Goal: Task Accomplishment & Management: Use online tool/utility

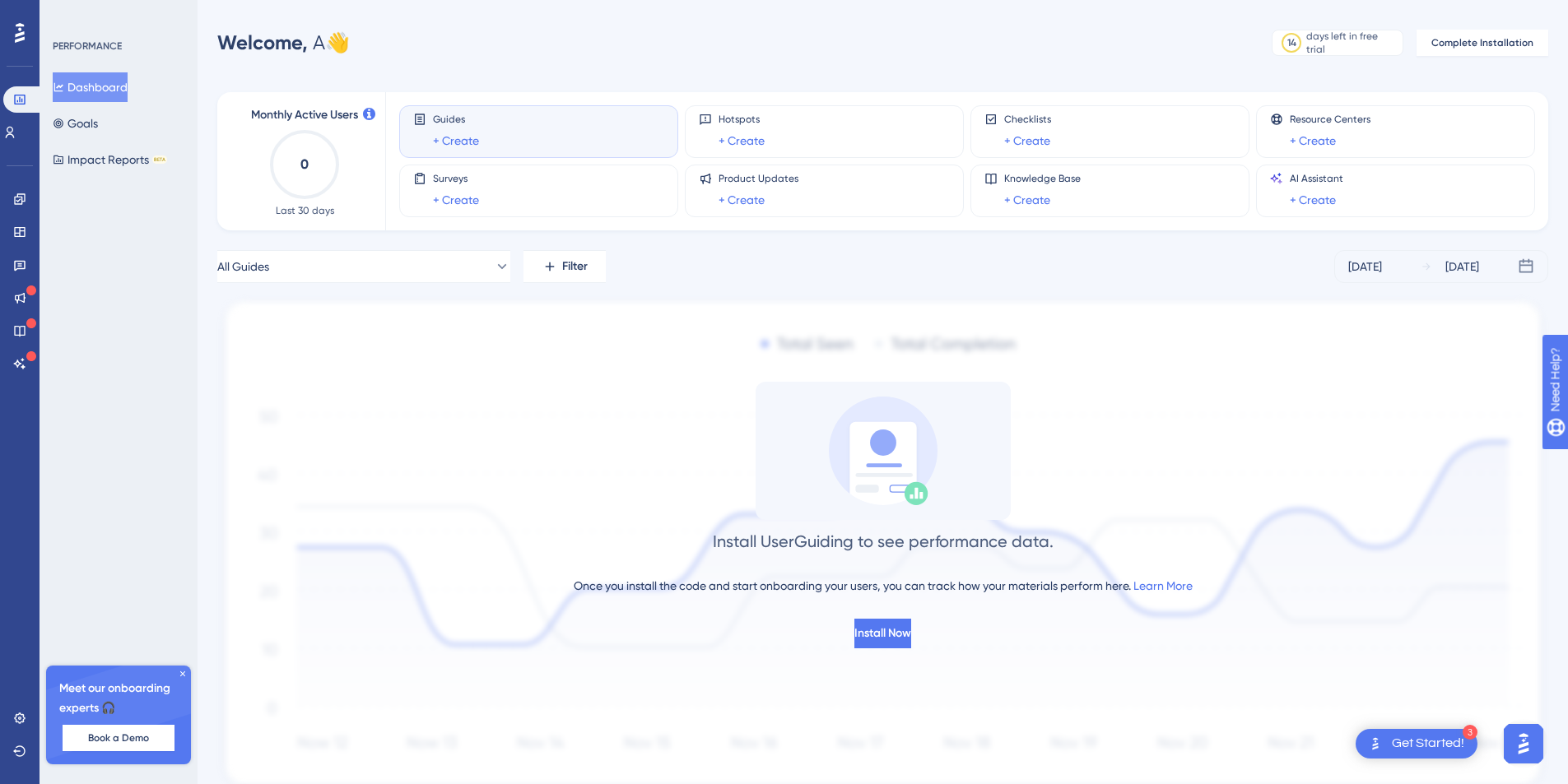
click at [550, 150] on div "Guides + Create" at bounding box center [539, 131] width 251 height 37
click at [589, 127] on div "Guides + Create" at bounding box center [539, 131] width 251 height 37
click at [433, 124] on span "Guides" at bounding box center [456, 119] width 46 height 13
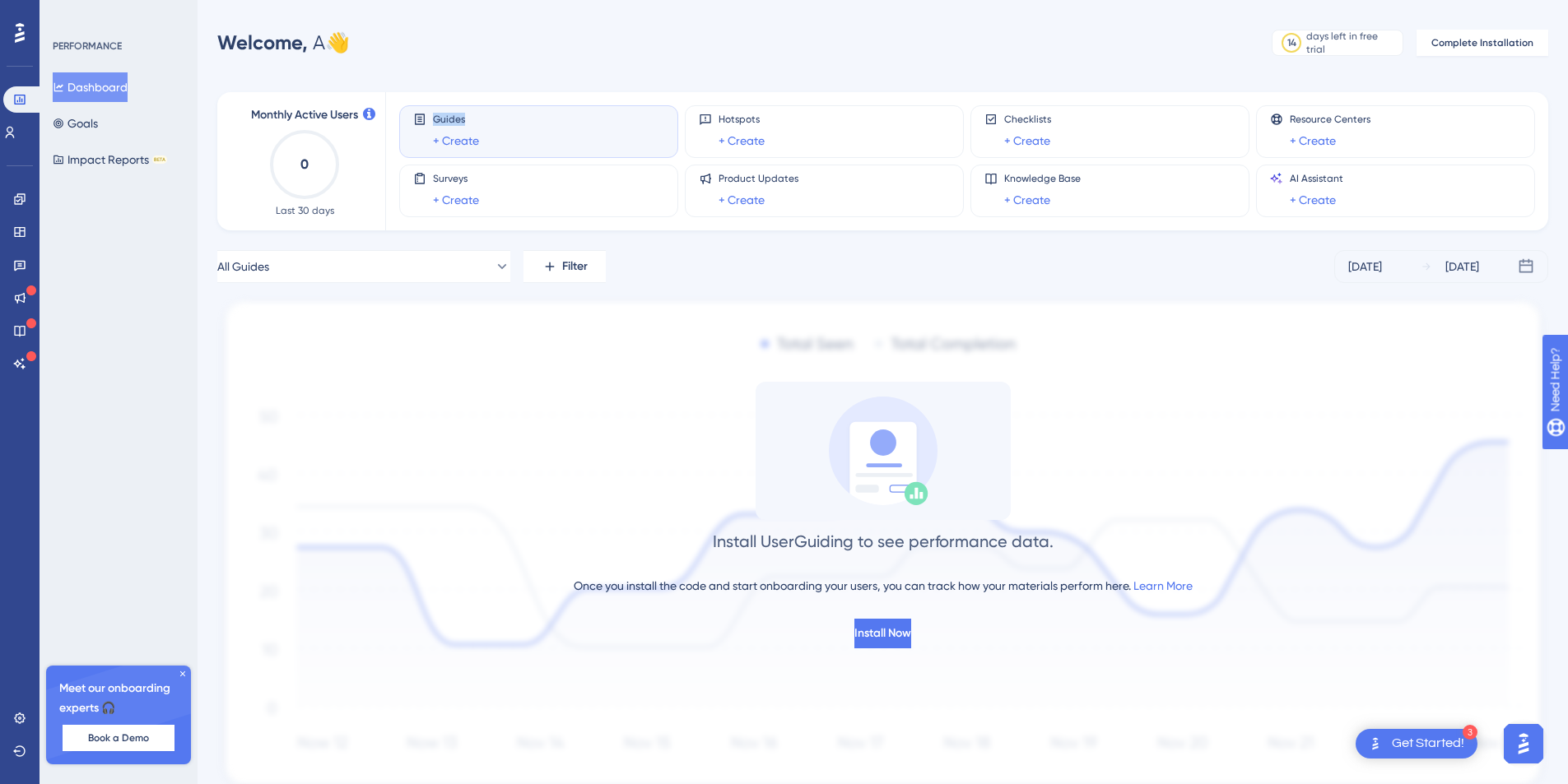
click at [433, 124] on span "Guides" at bounding box center [456, 119] width 46 height 13
click at [443, 135] on link "+ Create" at bounding box center [456, 141] width 46 height 20
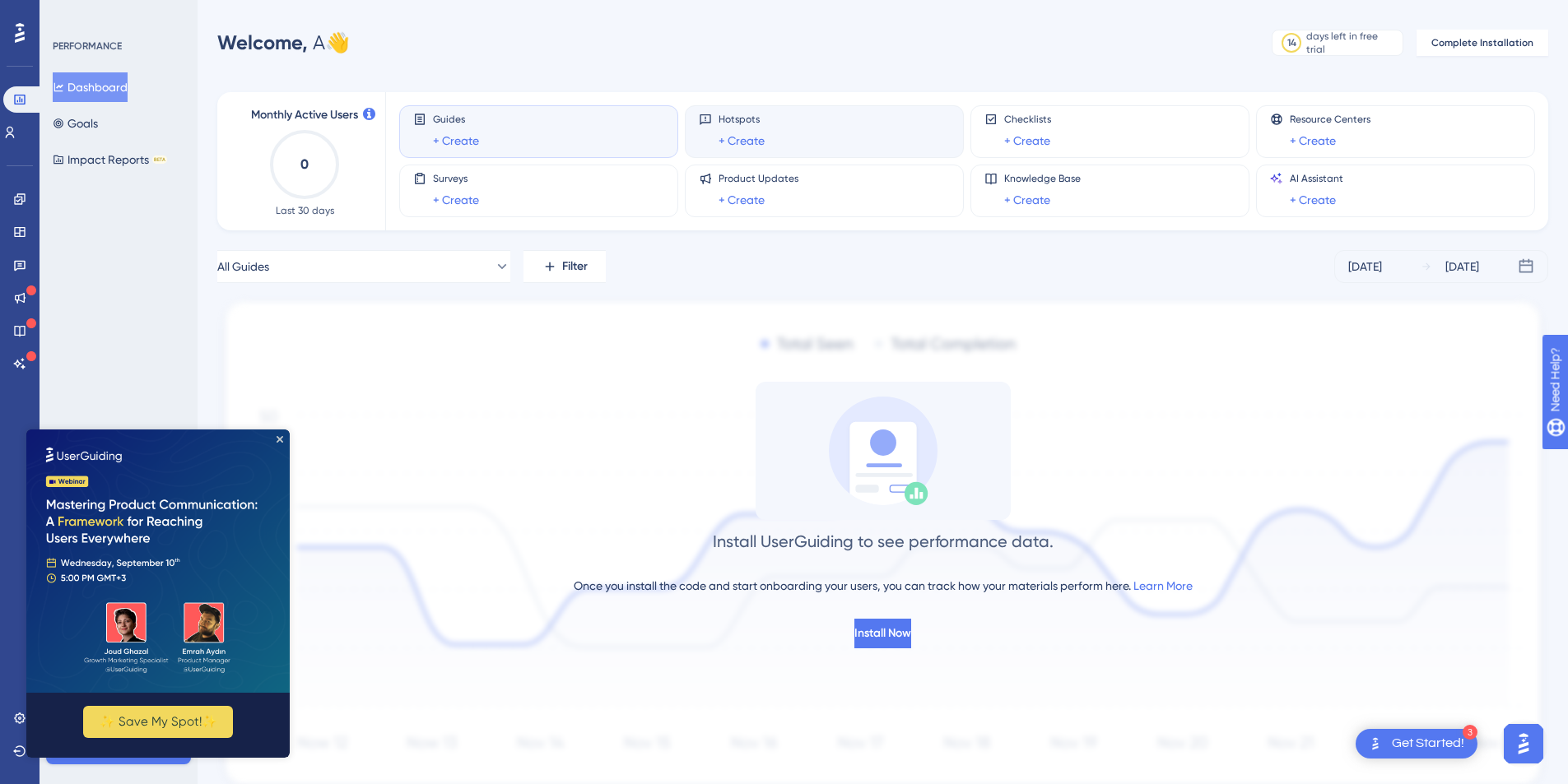
click at [773, 128] on div "Hotspots + Create" at bounding box center [824, 131] width 251 height 37
click at [753, 139] on link "+ Create" at bounding box center [741, 141] width 46 height 20
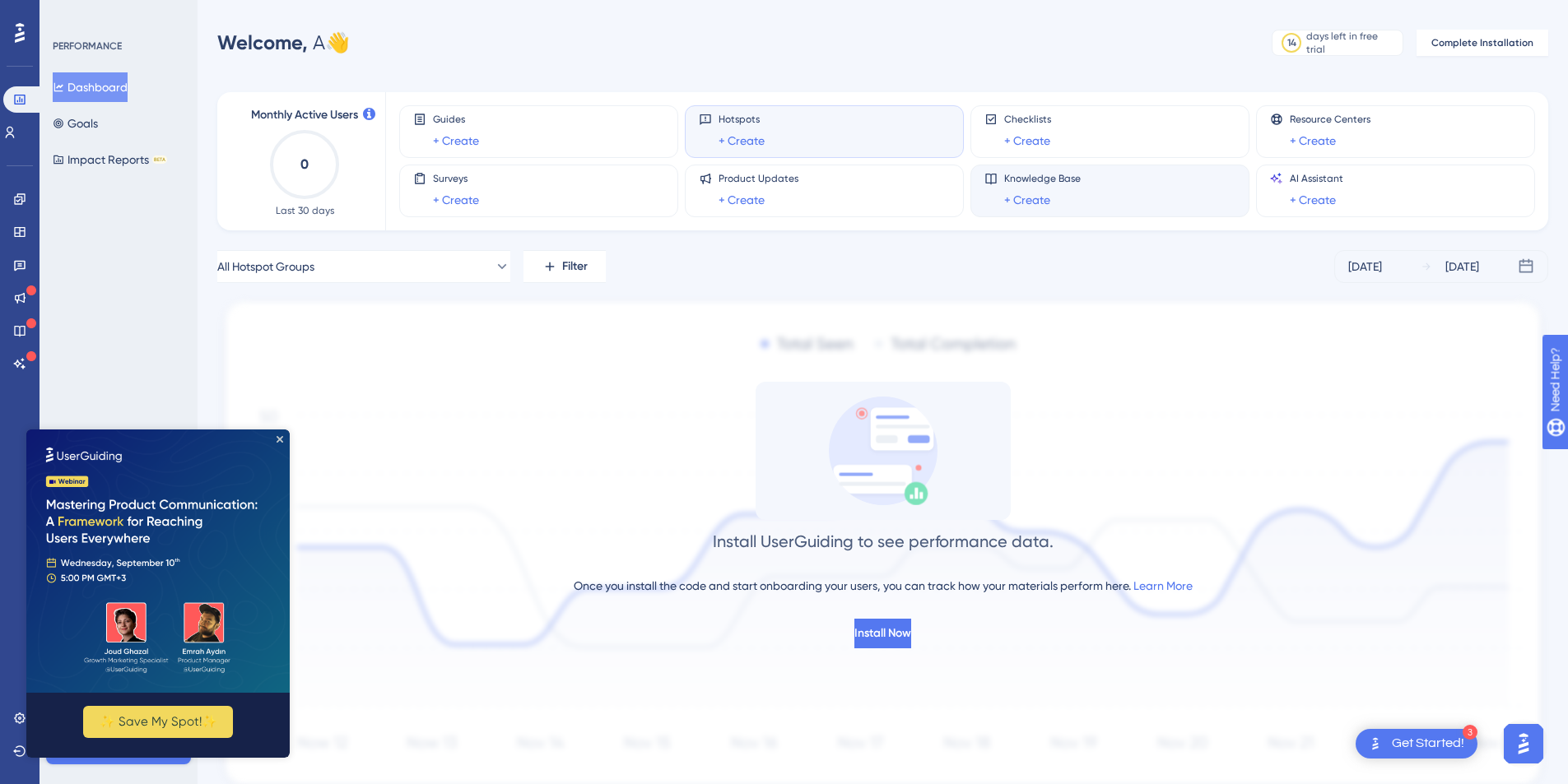
click at [1053, 199] on div "+ Create" at bounding box center [1043, 200] width 77 height 20
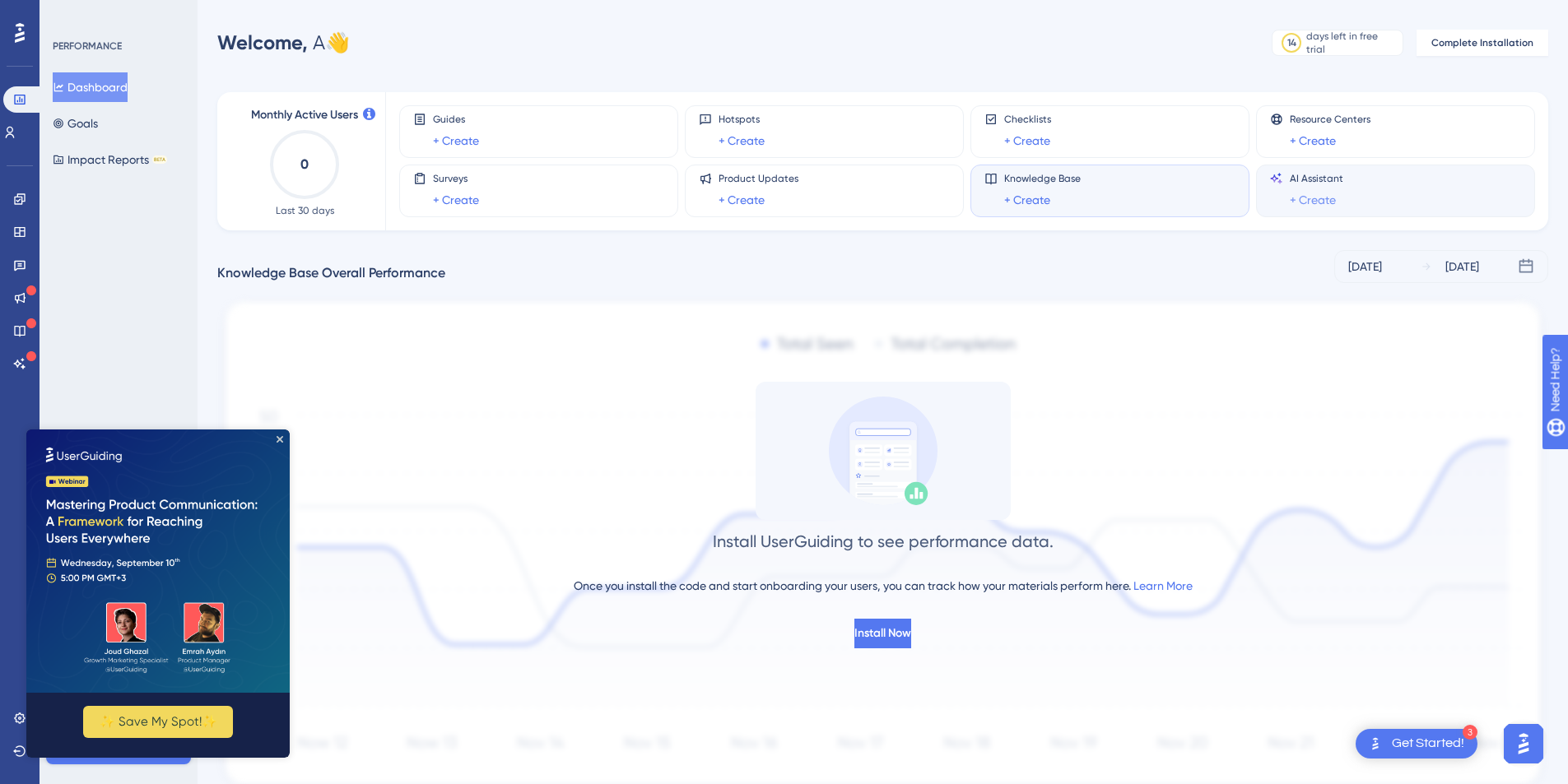
click at [1336, 193] on link "+ Create" at bounding box center [1313, 200] width 46 height 20
click at [1053, 198] on div "+ Create" at bounding box center [1043, 200] width 77 height 20
click at [1045, 200] on link "+ Create" at bounding box center [1028, 200] width 46 height 20
click at [1322, 143] on link "+ Create" at bounding box center [1313, 141] width 46 height 20
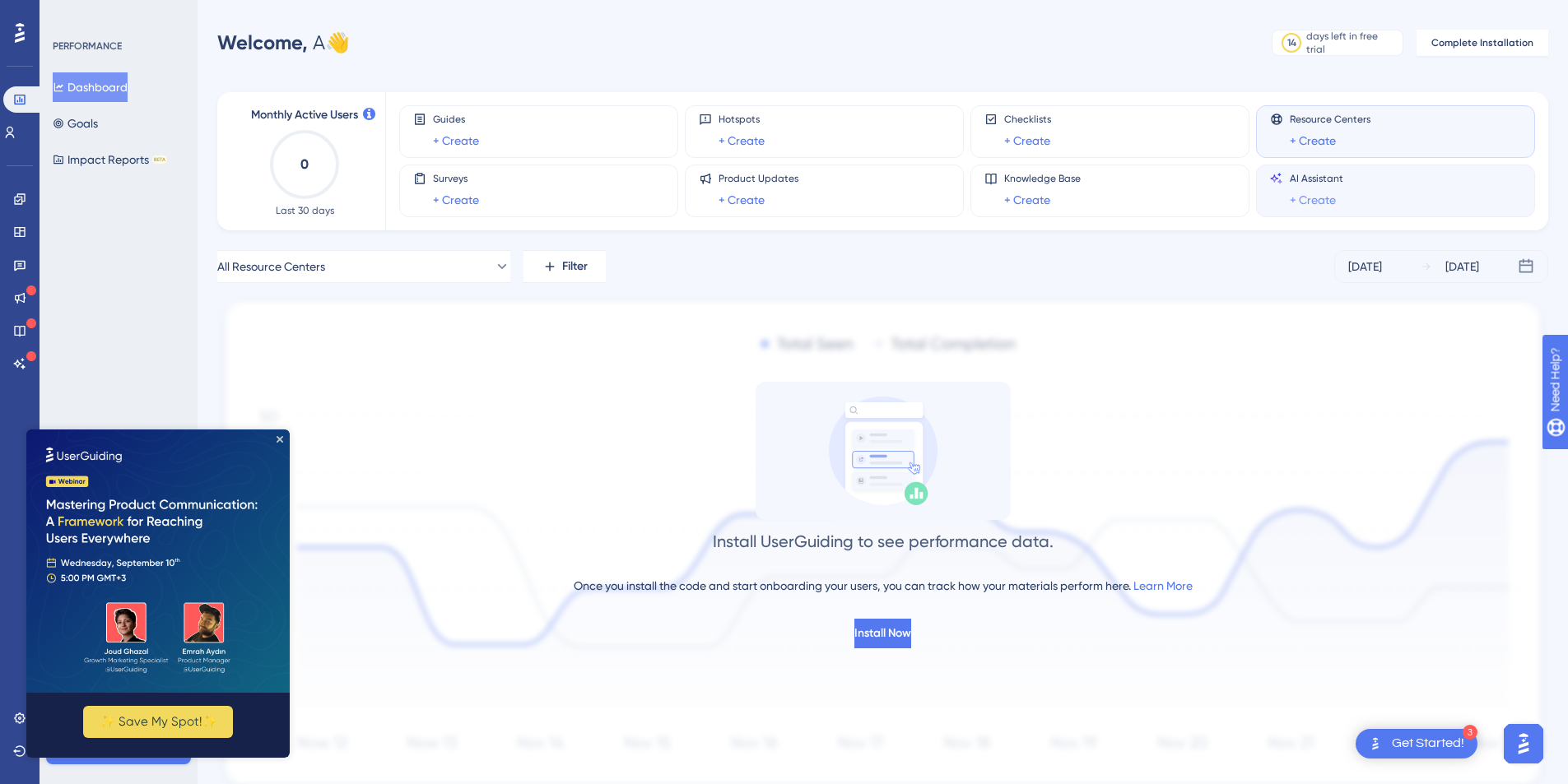
click at [1304, 203] on link "+ Create" at bounding box center [1313, 200] width 46 height 20
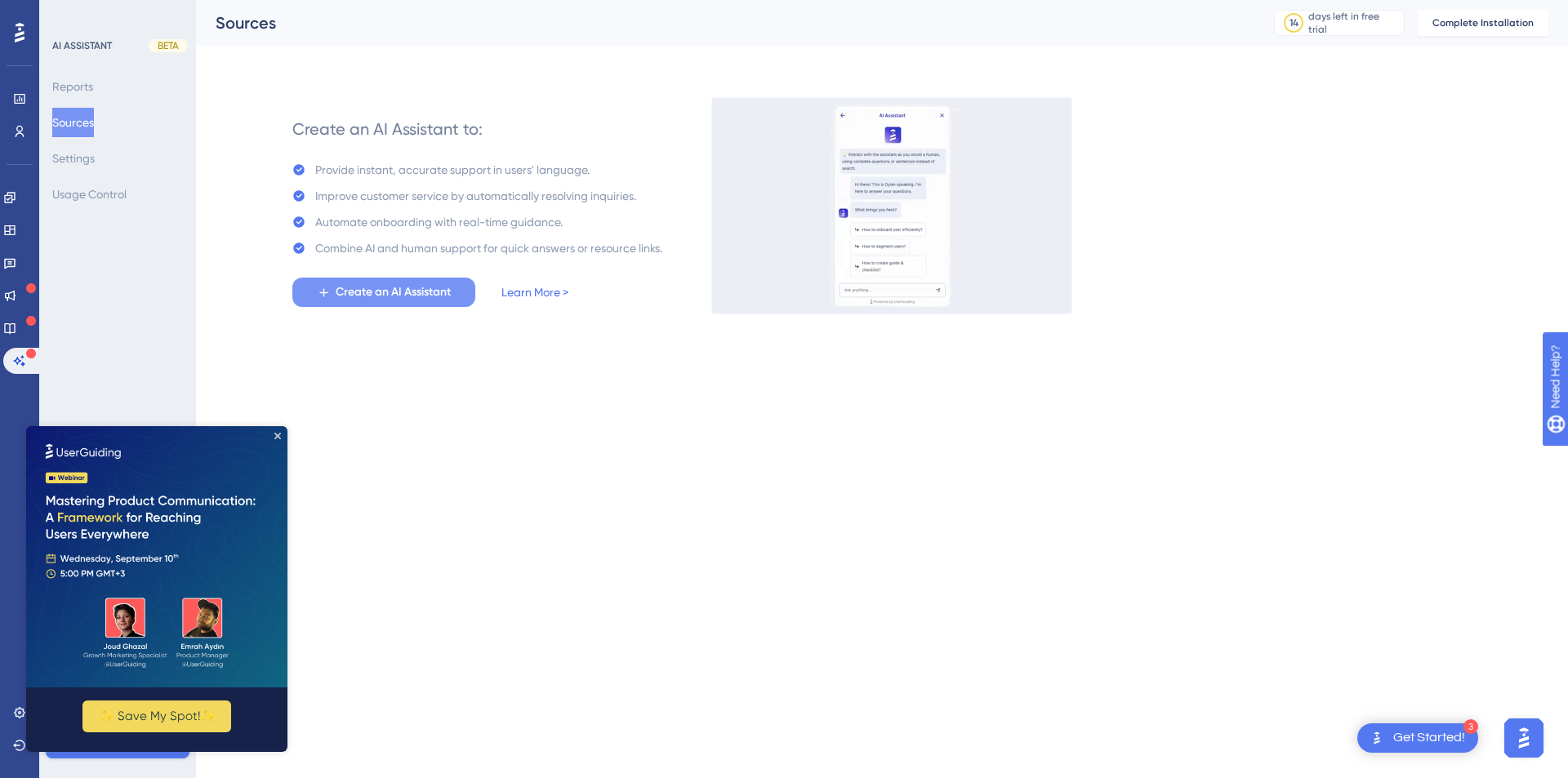
click at [414, 296] on span "Create an AI Assistant" at bounding box center [393, 293] width 115 height 20
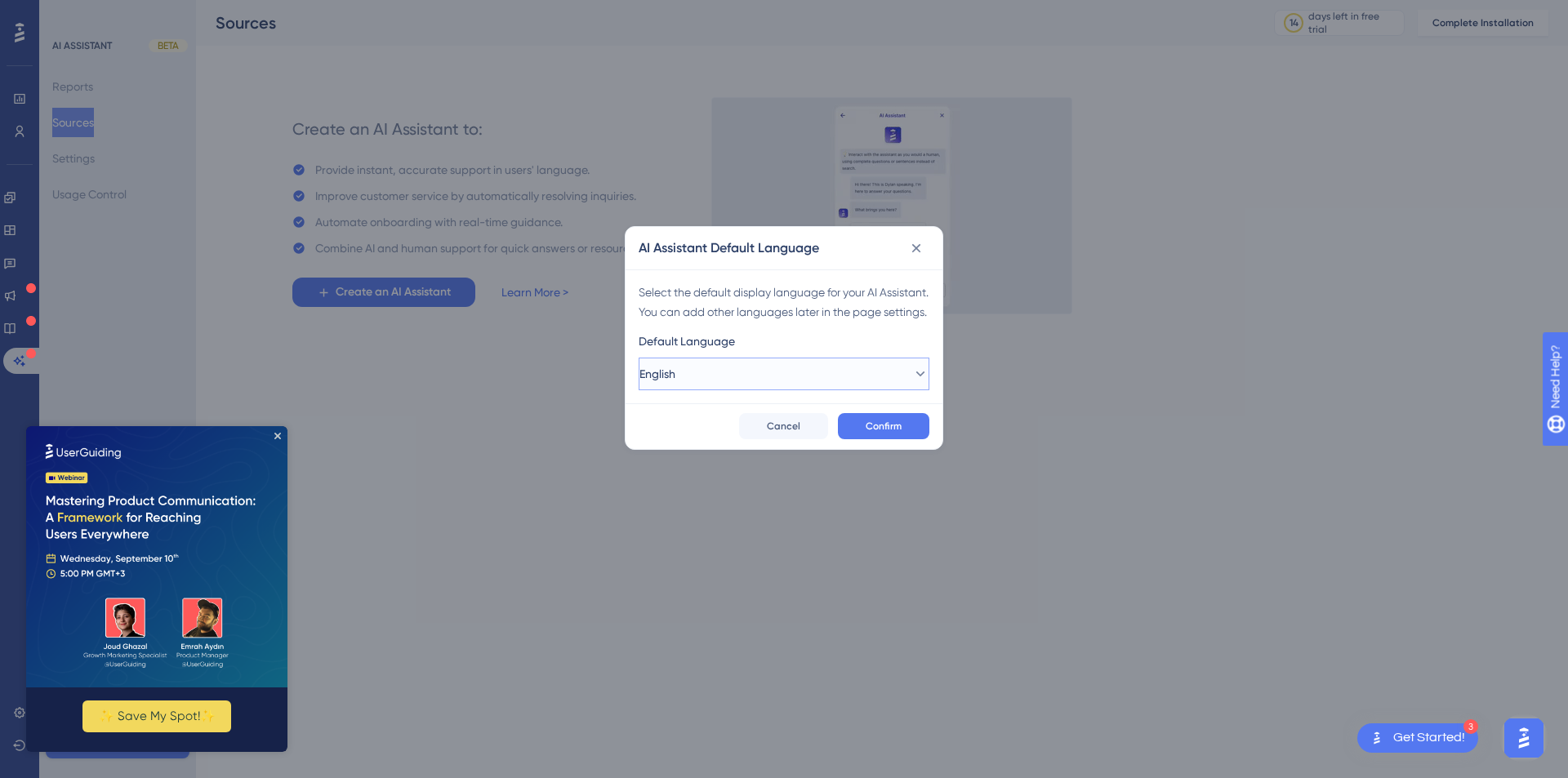
click at [850, 390] on button "English" at bounding box center [784, 374] width 291 height 33
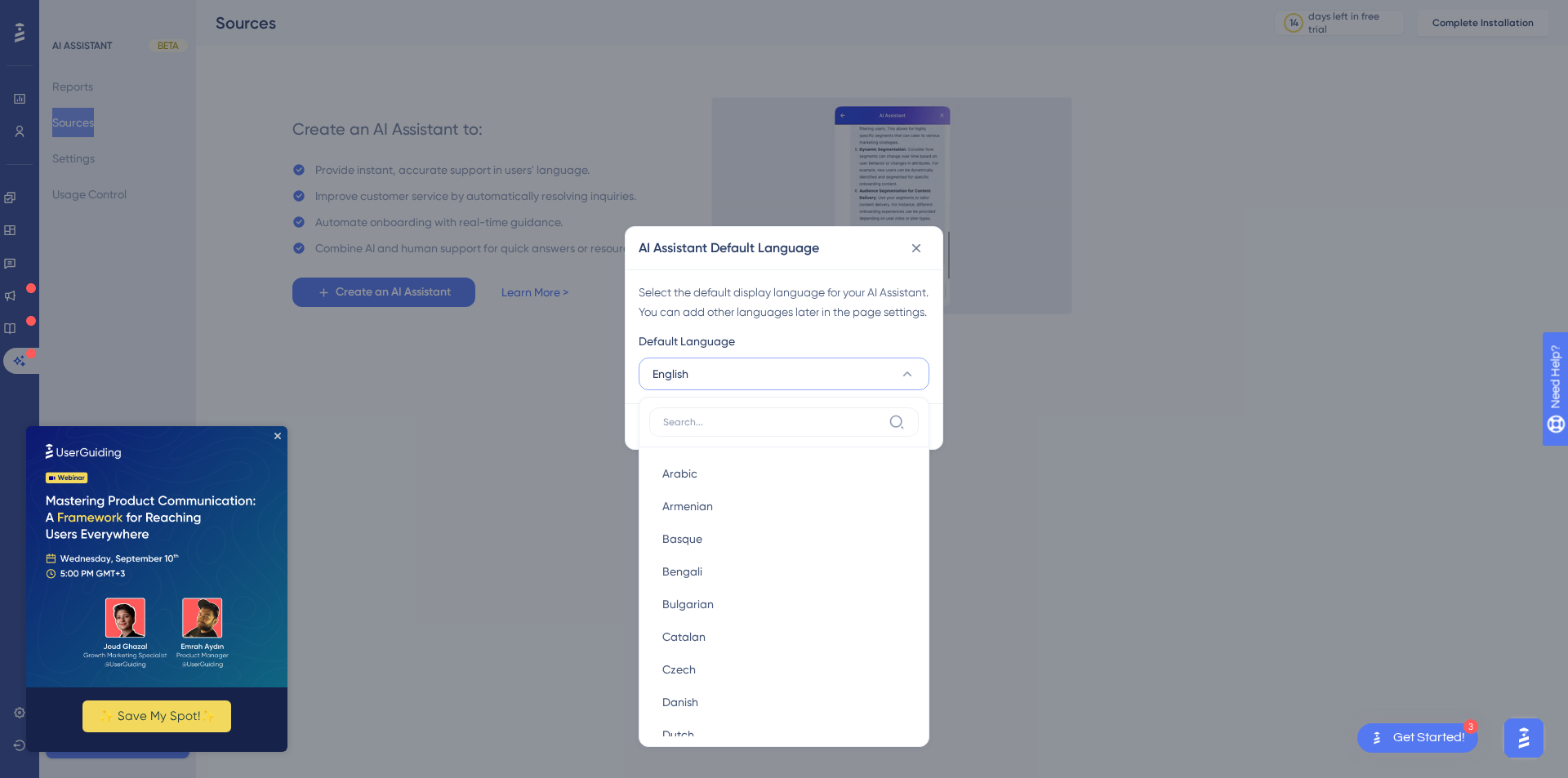
click at [824, 345] on div "Select the default display language for your AI Assistant. You can add other la…" at bounding box center [784, 336] width 317 height 134
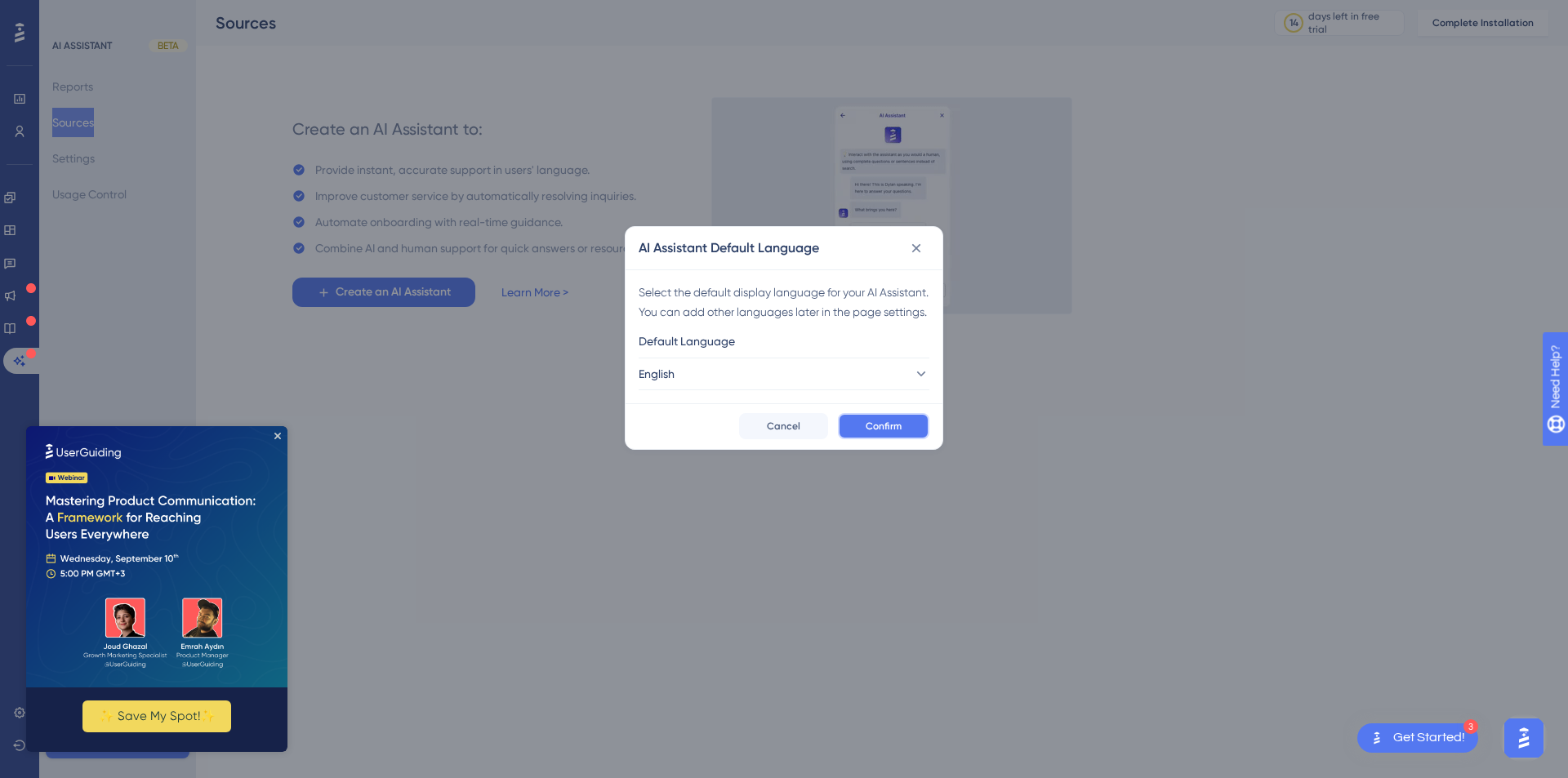
click at [890, 433] on span "Confirm" at bounding box center [883, 426] width 36 height 13
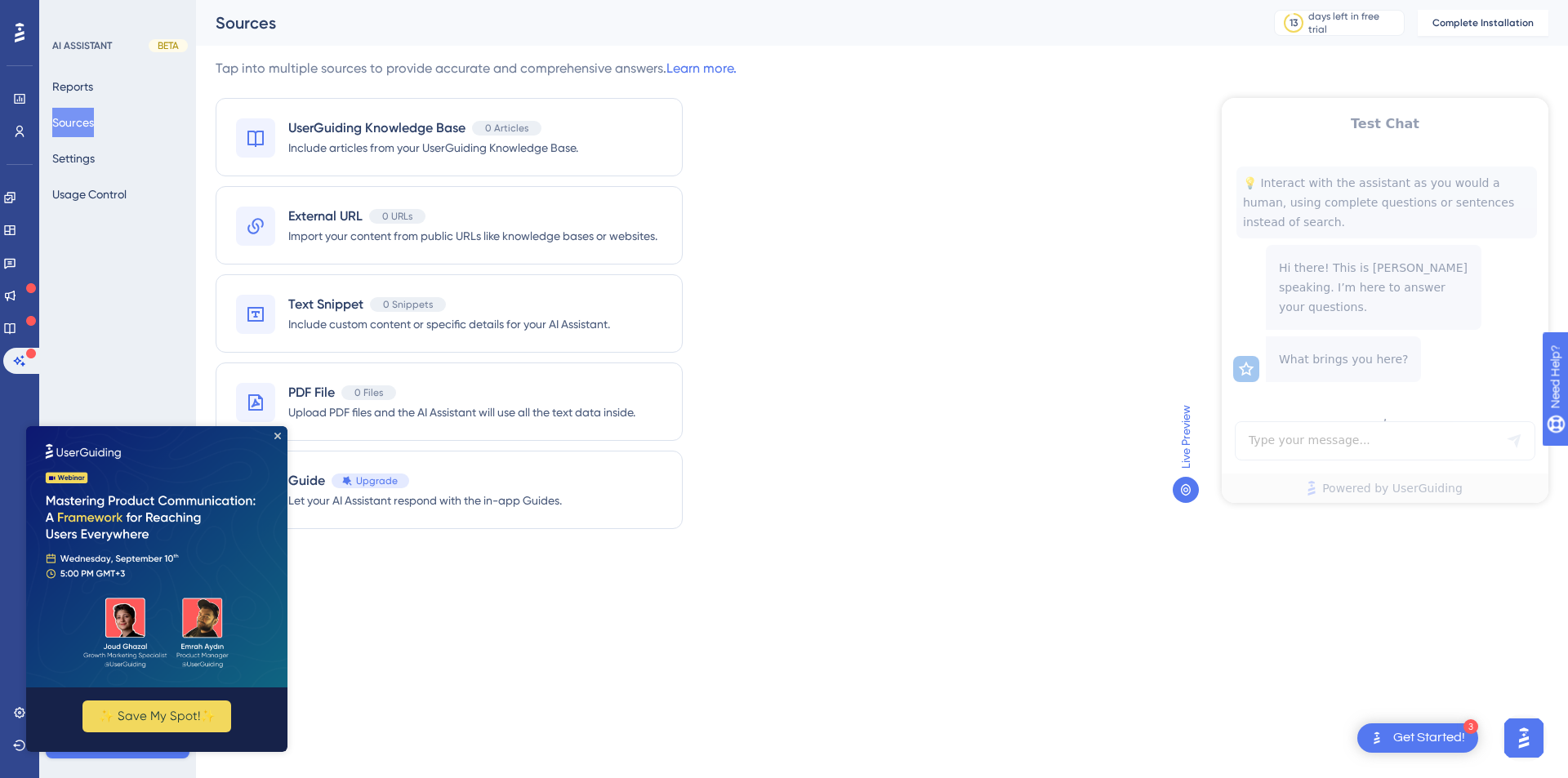
click at [274, 436] on img at bounding box center [157, 557] width 261 height 261
